Goal: Task Accomplishment & Management: Manage account settings

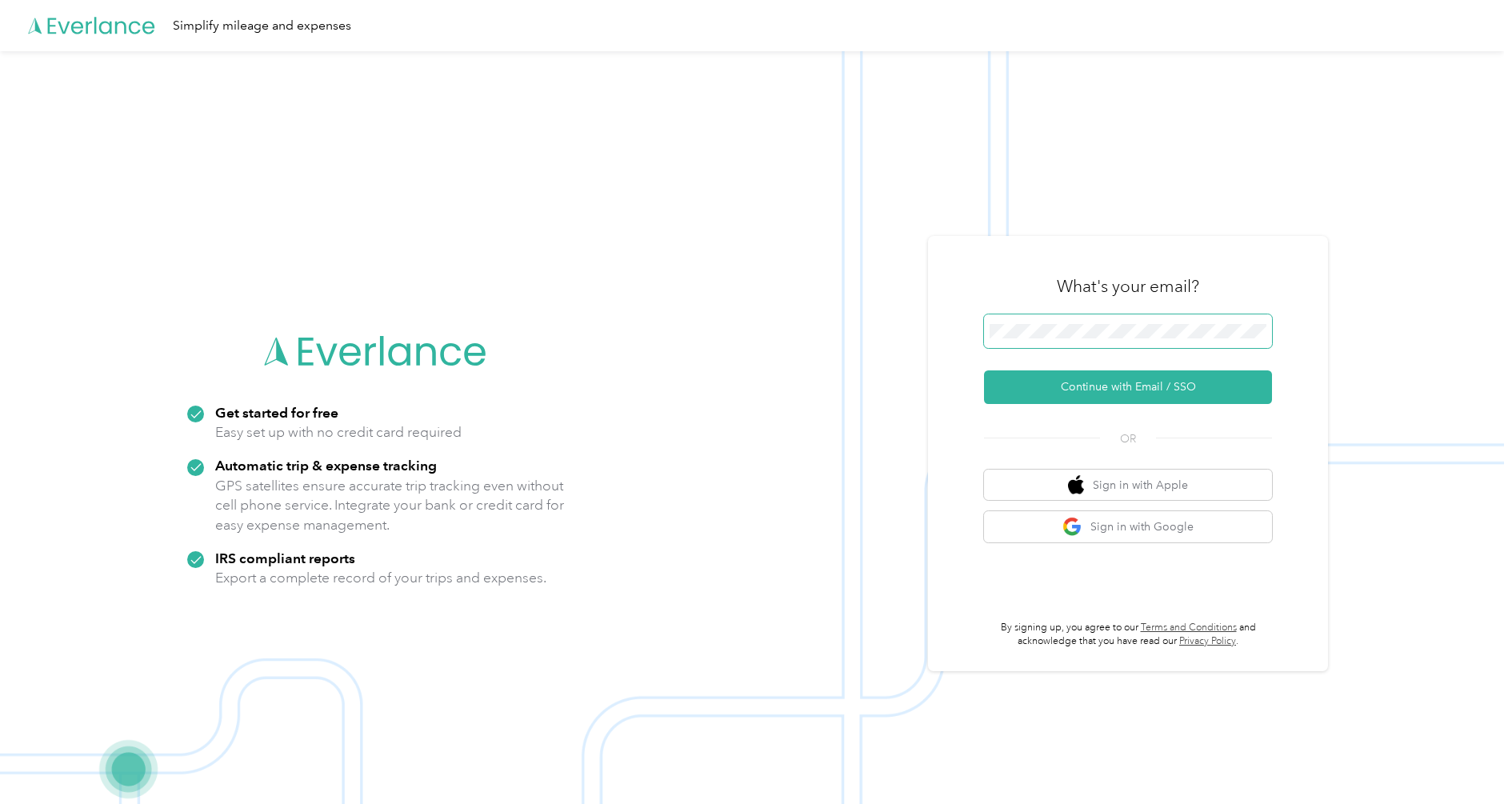
click at [1126, 345] on span at bounding box center [1128, 331] width 288 height 34
click at [1089, 389] on button "Continue with Email / SSO" at bounding box center [1128, 388] width 288 height 34
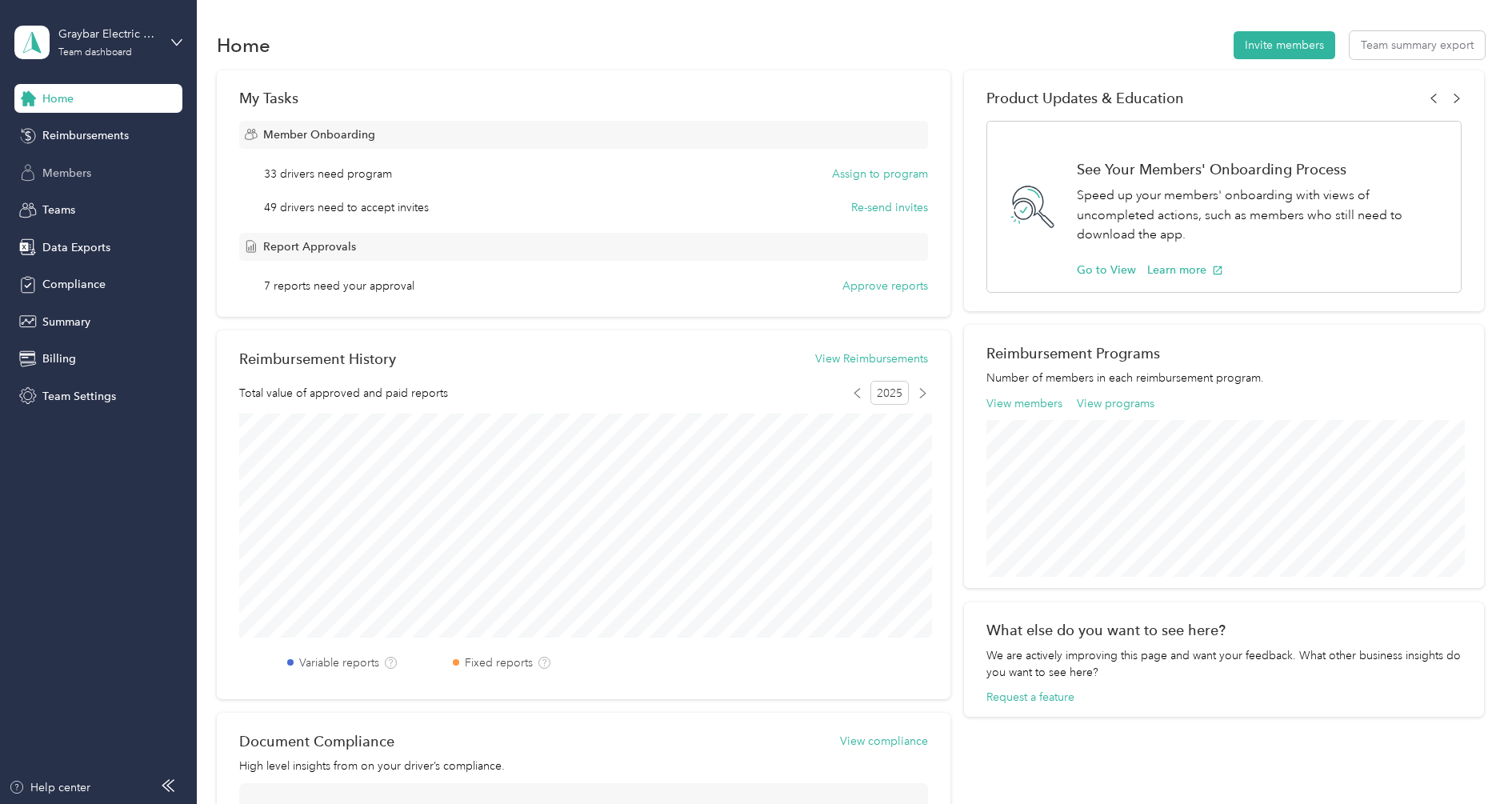
click at [78, 179] on span "Members" at bounding box center [67, 173] width 49 height 17
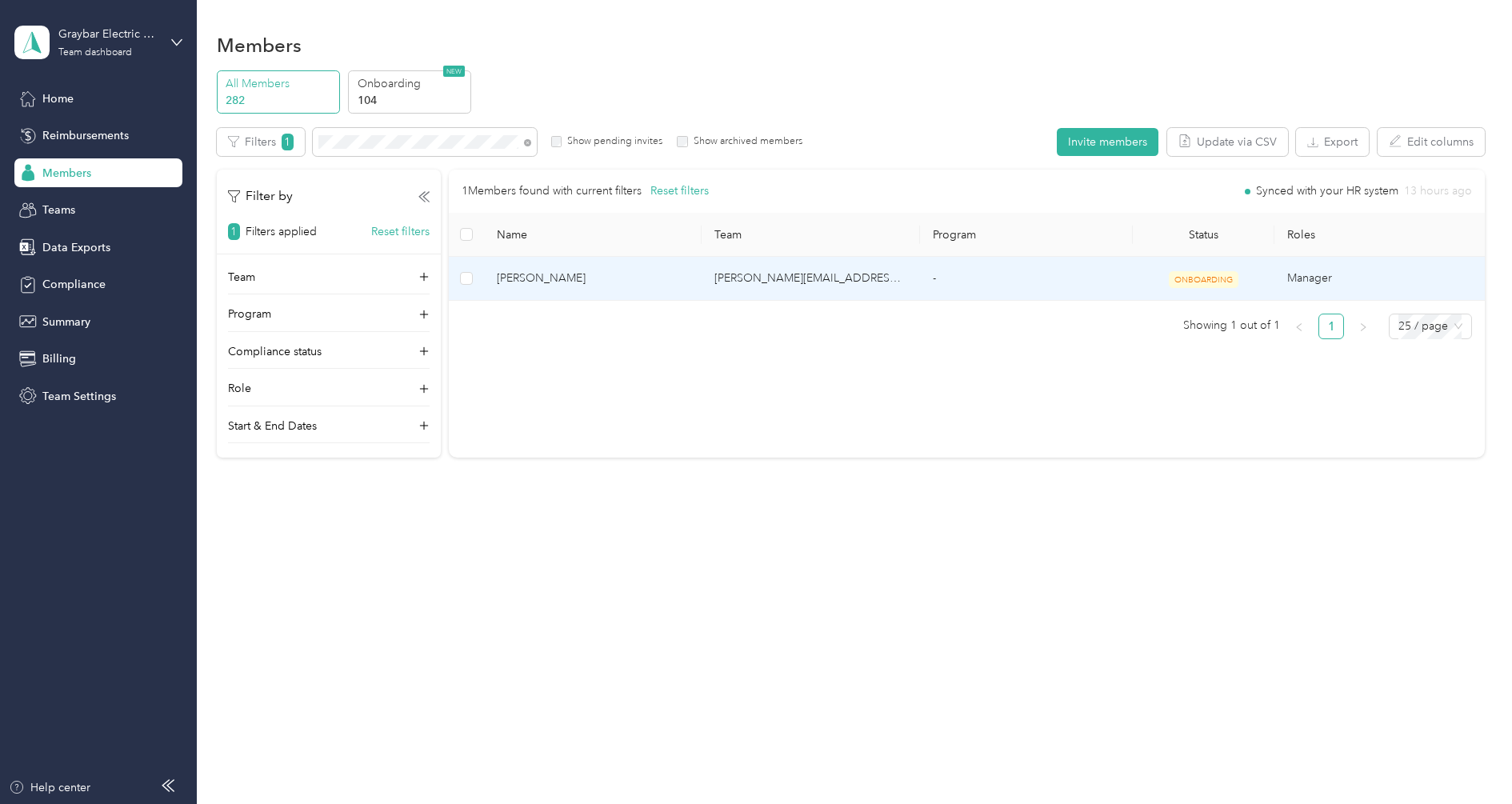
click at [657, 285] on span "[PERSON_NAME]" at bounding box center [593, 278] width 193 height 18
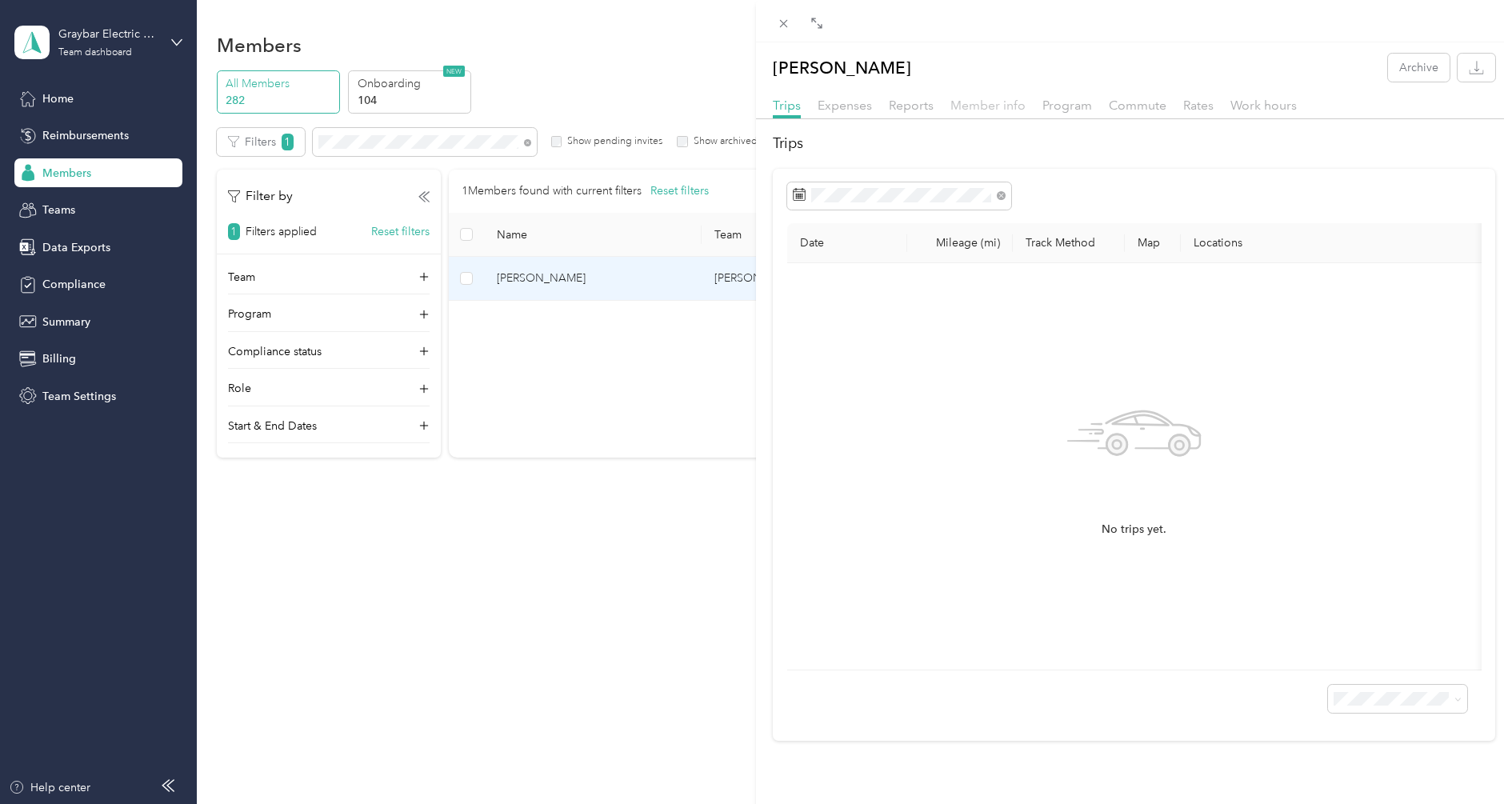
click at [984, 107] on span "Member info" at bounding box center [989, 105] width 75 height 15
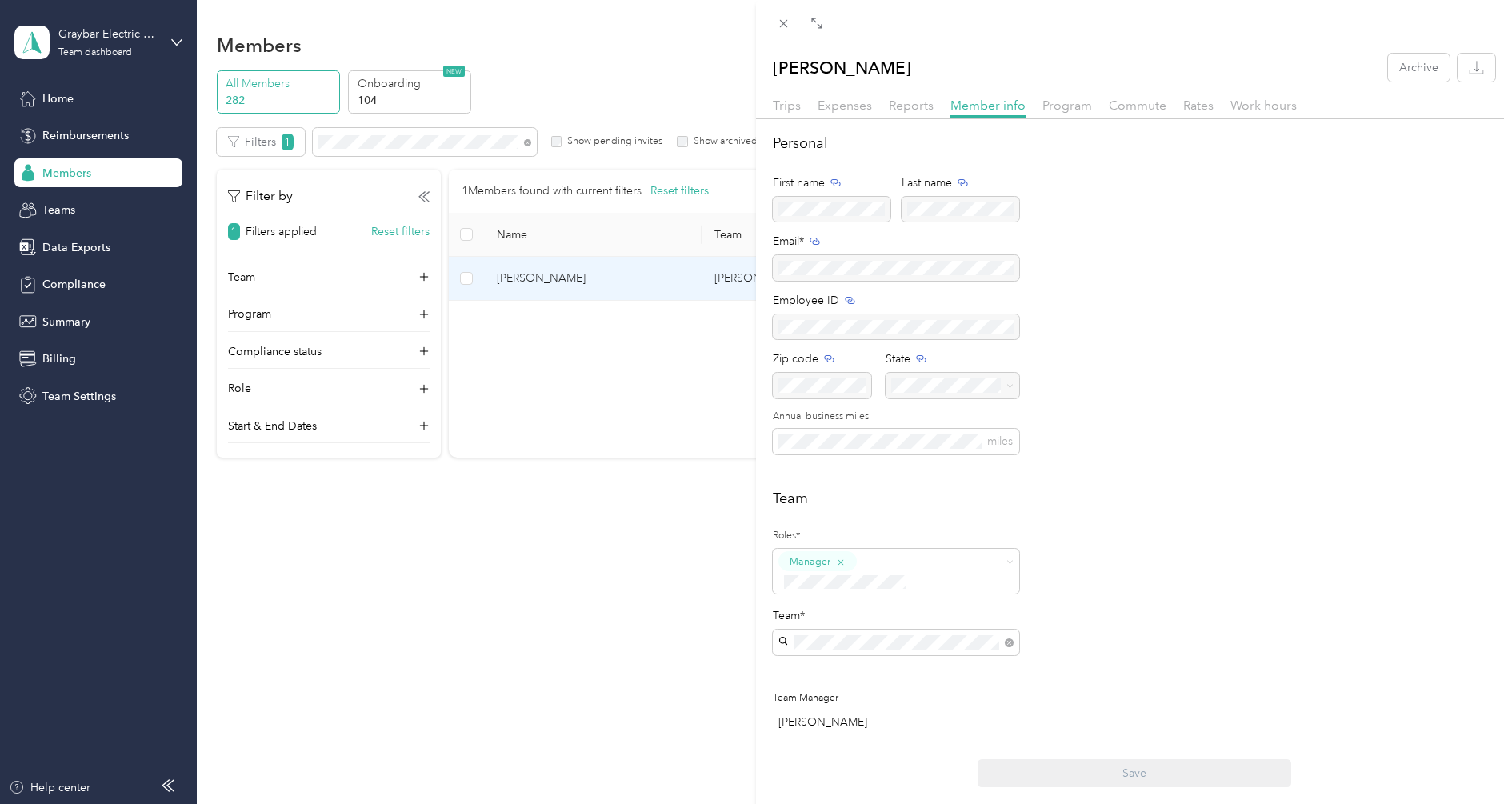
click at [1089, 115] on div "Trips Expenses Reports Member info Program Commute Rates Work hours" at bounding box center [1134, 107] width 756 height 24
click at [1058, 111] on span "Program" at bounding box center [1067, 105] width 50 height 15
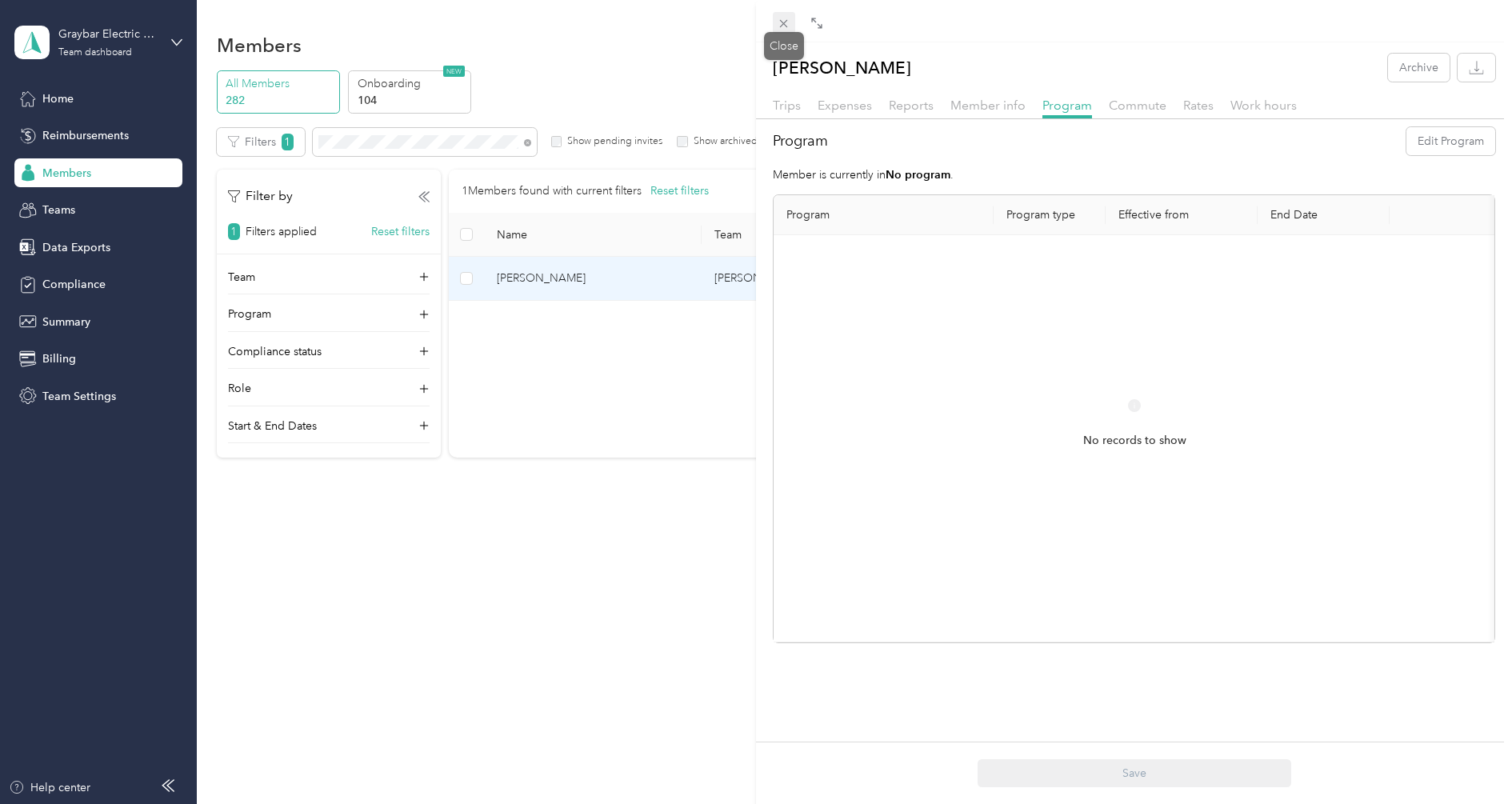
click at [784, 23] on icon at bounding box center [784, 24] width 8 height 8
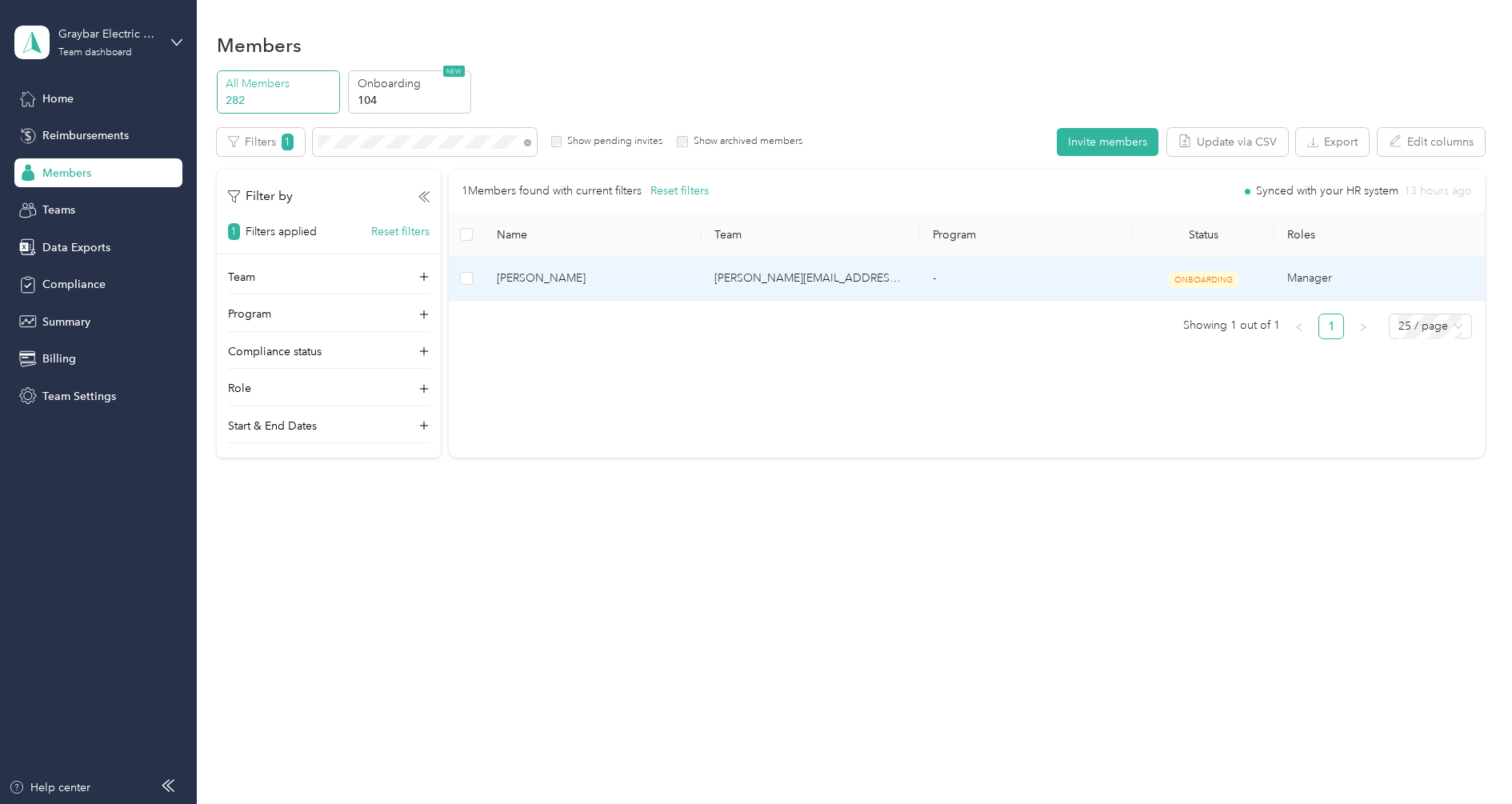
click at [667, 278] on span "[PERSON_NAME]" at bounding box center [593, 278] width 193 height 18
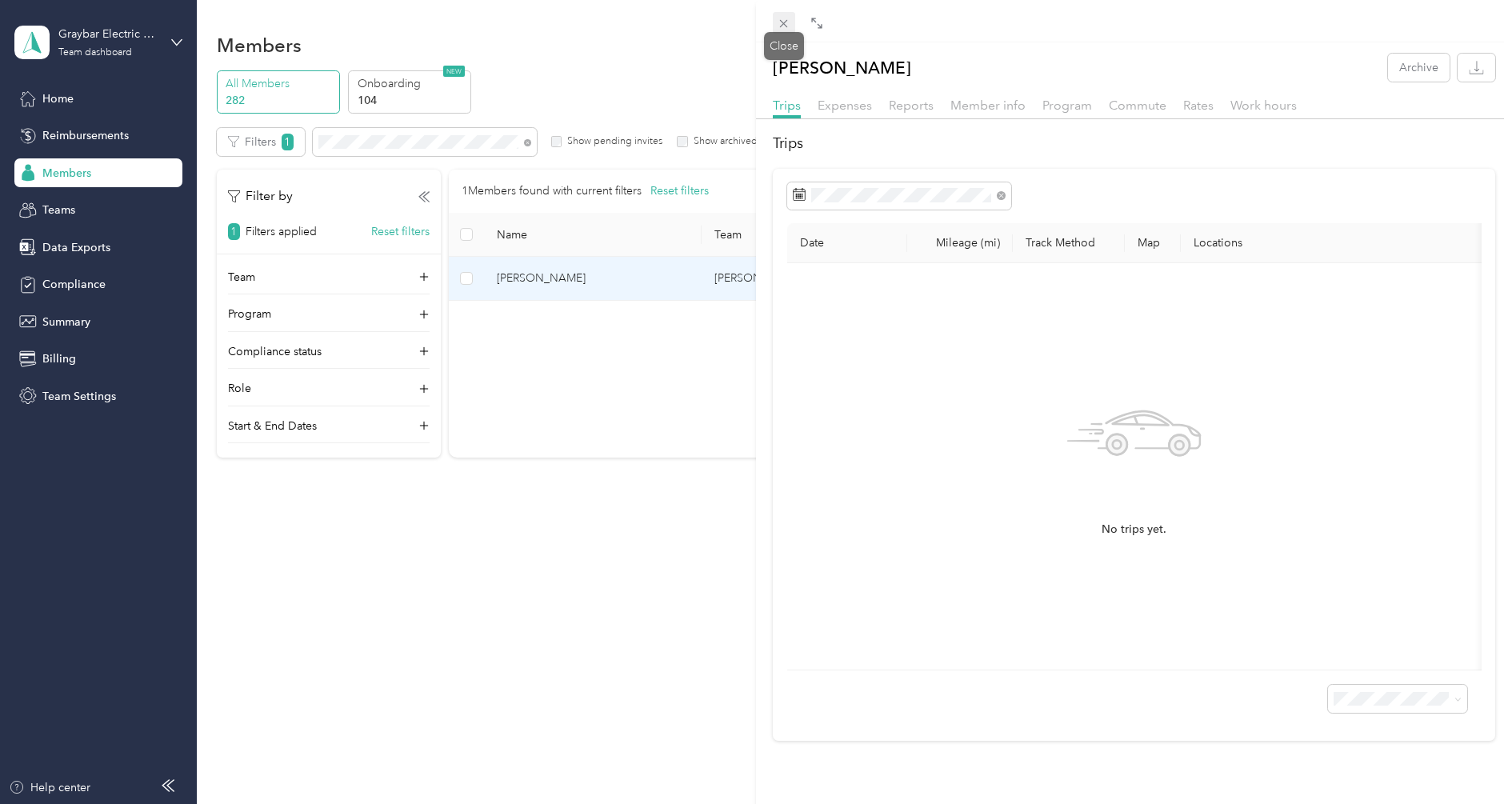
click at [784, 22] on icon at bounding box center [783, 24] width 13 height 13
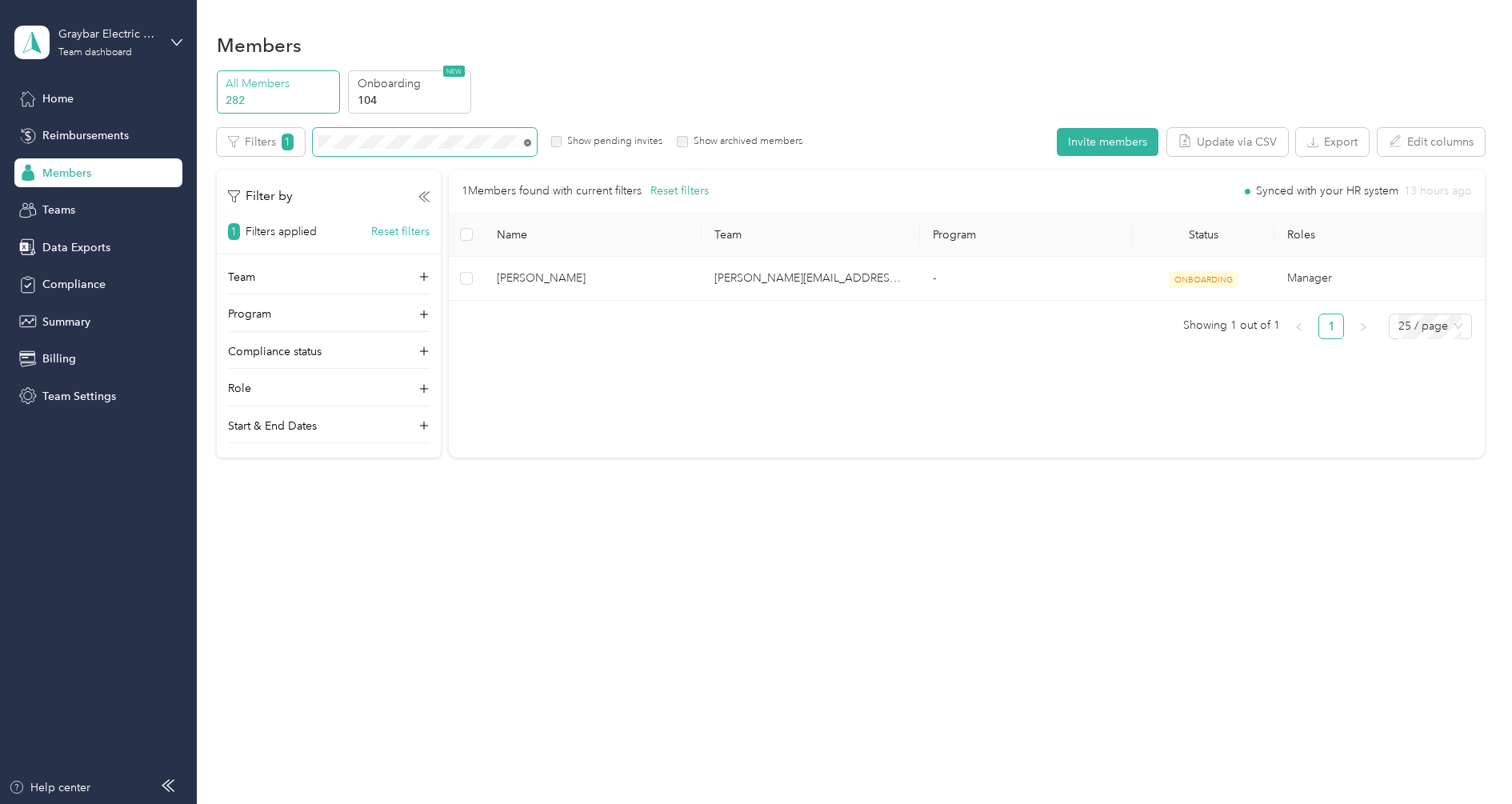
click at [528, 141] on icon at bounding box center [528, 143] width 8 height 8
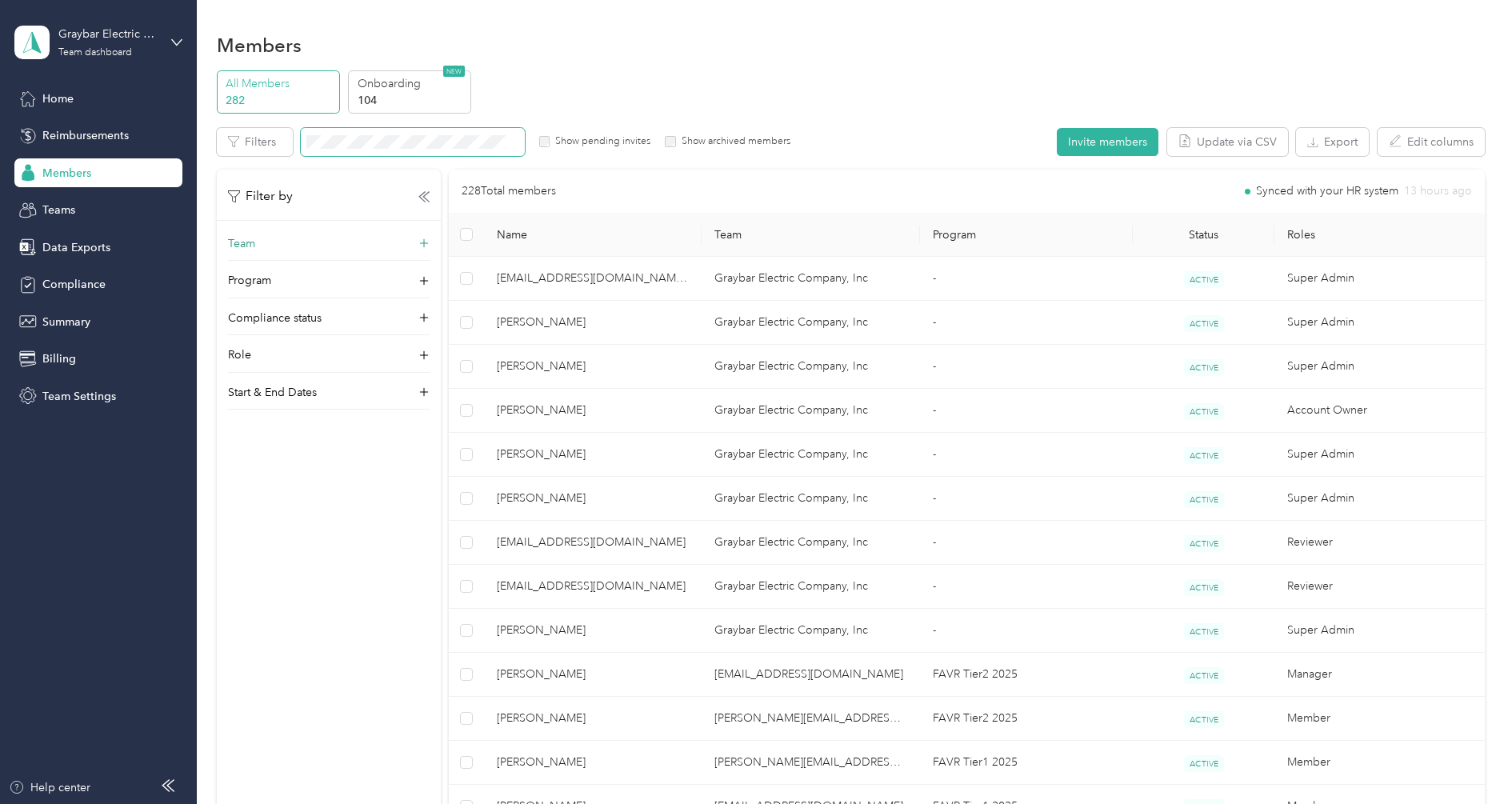
click at [296, 247] on div "Team" at bounding box center [329, 248] width 201 height 25
click at [280, 312] on div "[PERSON_NAME][EMAIL_ADDRESS][PERSON_NAME][DOMAIN_NAME] [PERSON_NAME]" at bounding box center [329, 338] width 179 height 88
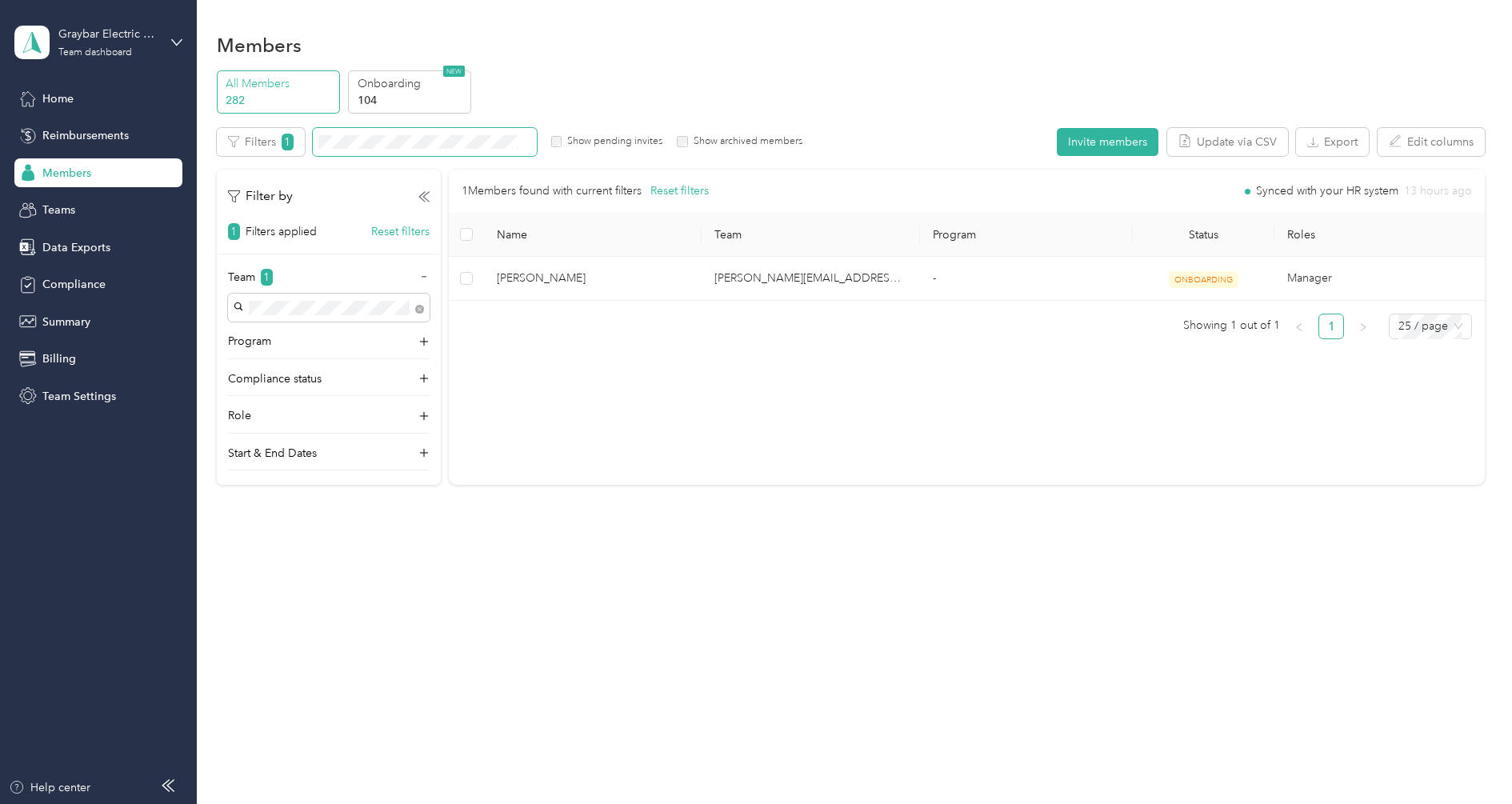
click at [689, 141] on label "Show archived members" at bounding box center [746, 141] width 115 height 14
click at [616, 144] on label "Show pending invites" at bounding box center [612, 141] width 101 height 14
click at [697, 141] on label "Show archived members" at bounding box center [746, 141] width 115 height 14
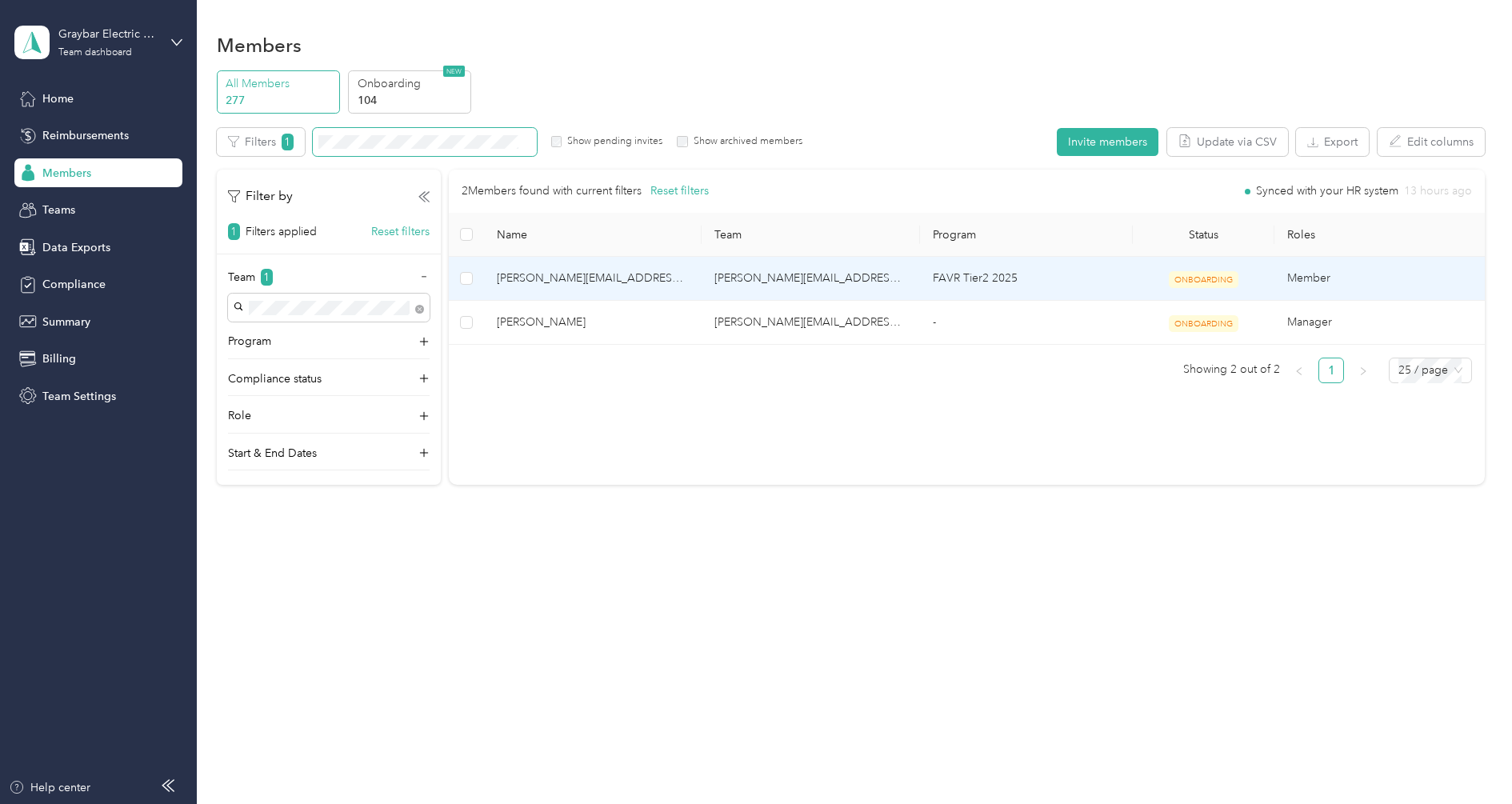
click at [577, 272] on span "[PERSON_NAME][EMAIL_ADDRESS][PERSON_NAME][DOMAIN_NAME]" at bounding box center [593, 278] width 193 height 18
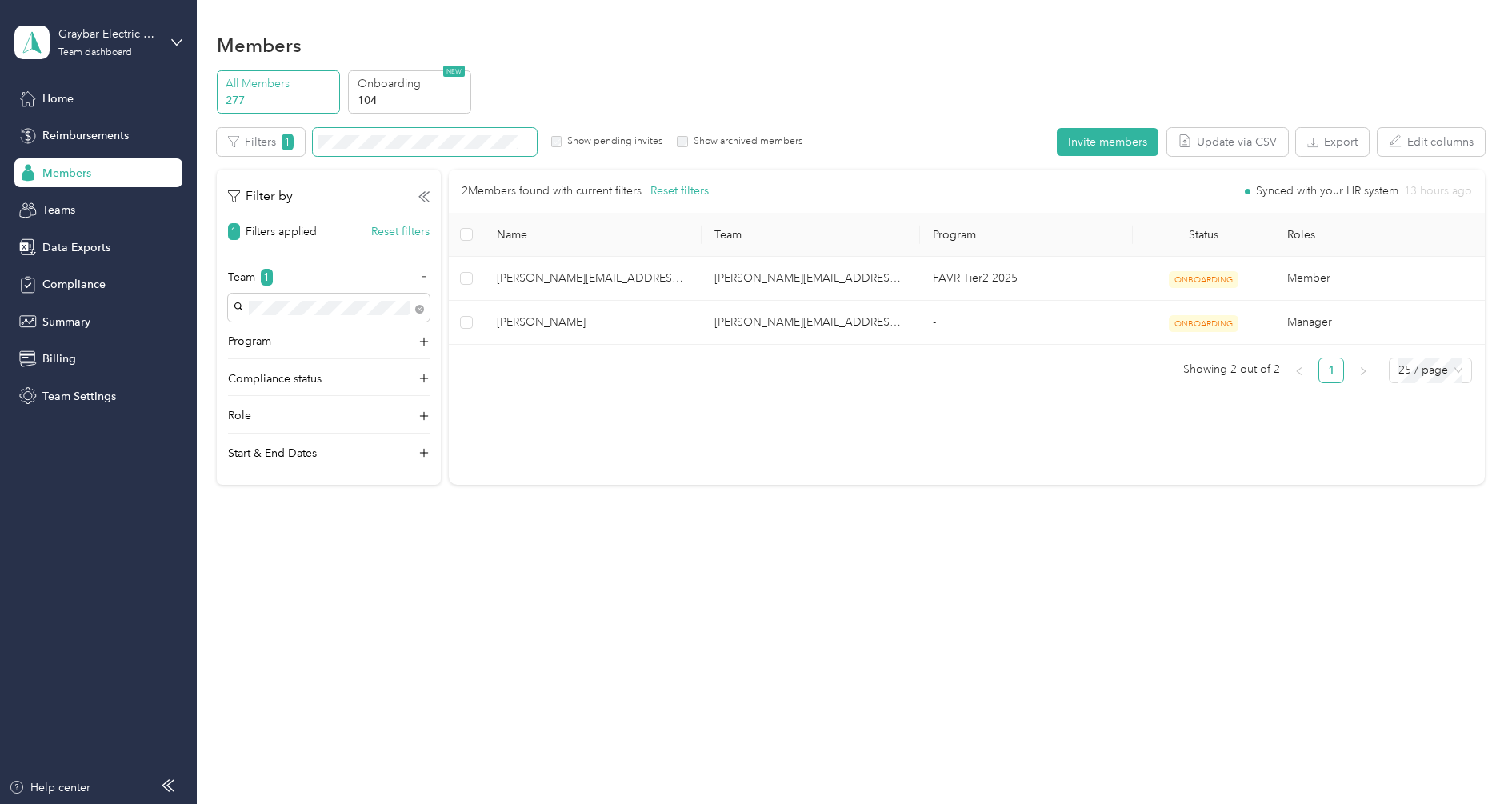
click at [689, 141] on label "Show archived members" at bounding box center [746, 141] width 115 height 14
click at [563, 140] on label "Show pending invites" at bounding box center [612, 141] width 101 height 14
click at [130, 28] on div "Graybar Electric Company, Inc" at bounding box center [108, 34] width 100 height 17
click at [72, 200] on div "Log out" at bounding box center [59, 204] width 61 height 17
